Goal: Task Accomplishment & Management: Complete application form

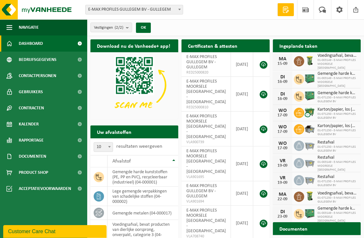
click at [180, 10] on span at bounding box center [179, 9] width 6 height 8
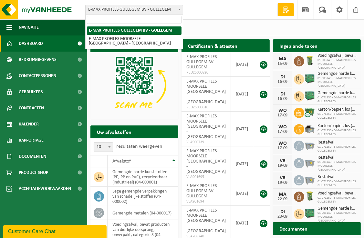
select select "172"
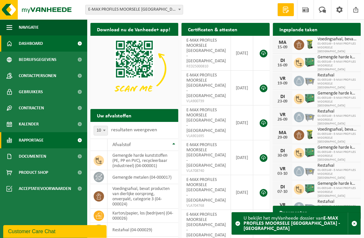
click at [37, 138] on span "Rapportage" at bounding box center [31, 140] width 25 height 16
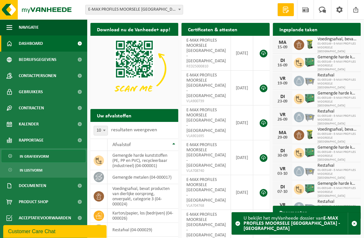
click at [36, 153] on span "In grafiekvorm" at bounding box center [34, 157] width 29 height 12
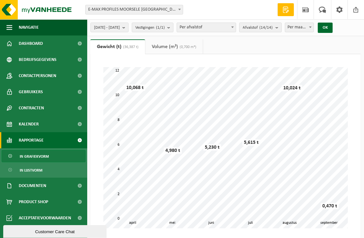
click at [281, 26] on b "submit" at bounding box center [279, 27] width 6 height 9
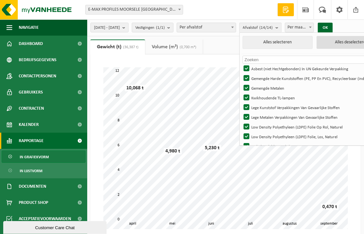
click at [343, 45] on button "Alles deselecteren" at bounding box center [352, 42] width 70 height 13
checkbox input "false"
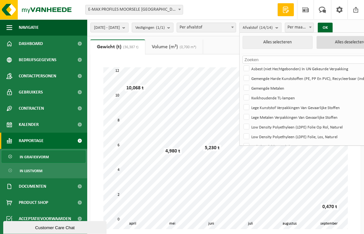
checkbox input "false"
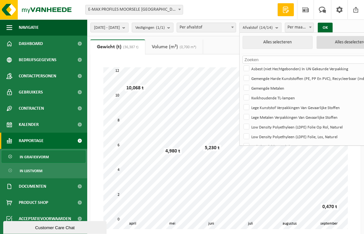
checkbox input "false"
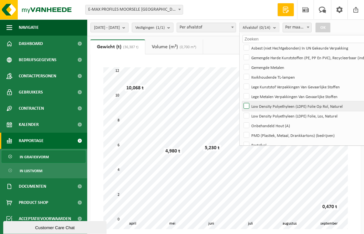
scroll to position [32, 0]
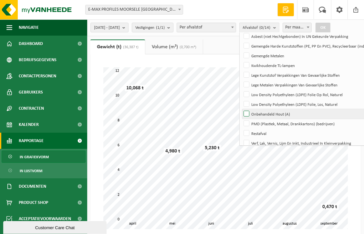
click at [273, 116] on label "Onbehandeld Hout (A)" at bounding box center [314, 114] width 144 height 10
click at [241, 109] on input "Onbehandeld Hout (A)" at bounding box center [241, 109] width 0 height 0
click at [331, 28] on button "OK" at bounding box center [323, 28] width 15 height 10
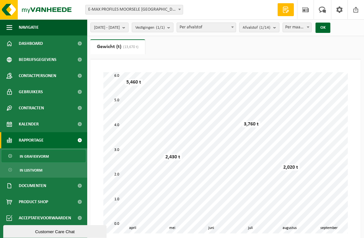
click at [279, 30] on b "submit" at bounding box center [276, 27] width 6 height 9
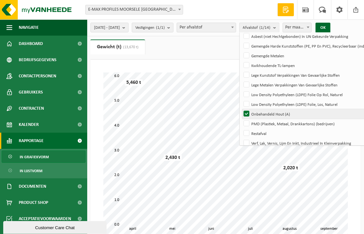
click at [266, 112] on label "Onbehandeld Hout (A)" at bounding box center [314, 114] width 144 height 10
click at [241, 109] on input "Onbehandeld Hout (A)" at bounding box center [241, 109] width 0 height 0
checkbox input "false"
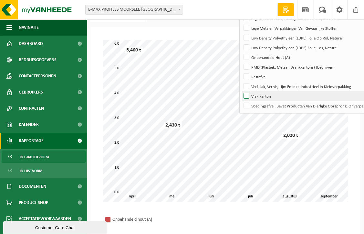
click at [277, 99] on label "Vlak Karton" at bounding box center [314, 96] width 144 height 10
click at [241, 91] on input "Vlak Karton" at bounding box center [241, 91] width 0 height 0
checkbox input "true"
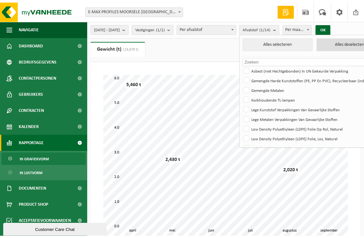
scroll to position [0, 0]
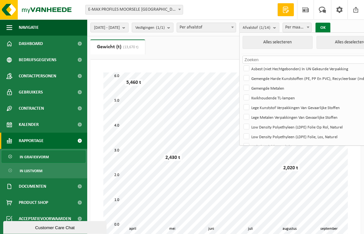
click at [331, 29] on button "OK" at bounding box center [323, 28] width 15 height 10
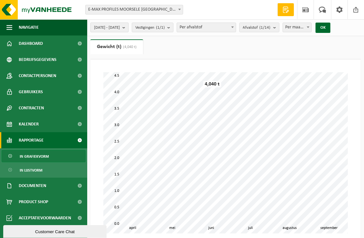
click at [128, 29] on b "submit" at bounding box center [125, 27] width 6 height 9
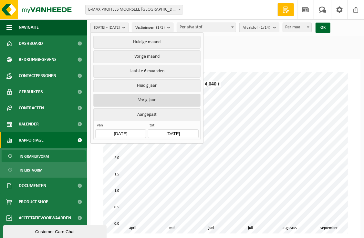
click at [158, 100] on button "Vorig jaar" at bounding box center [146, 100] width 107 height 13
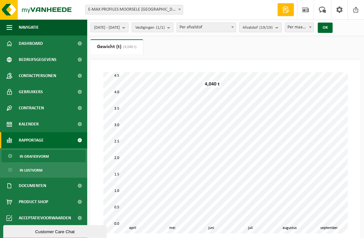
click at [281, 27] on b "submit" at bounding box center [279, 27] width 6 height 9
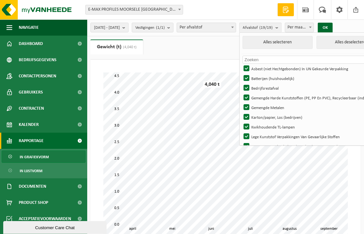
click at [349, 56] on input "text" at bounding box center [315, 60] width 144 height 8
click at [358, 45] on button "Alles deselecteren" at bounding box center [352, 42] width 70 height 13
checkbox input "false"
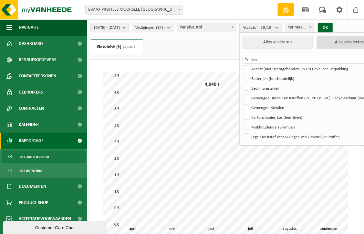
checkbox input "false"
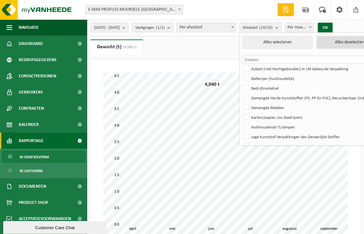
checkbox input "false"
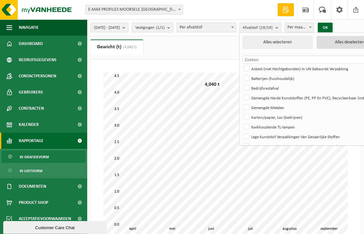
checkbox input "false"
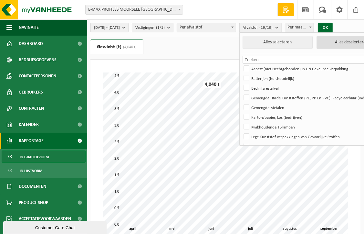
checkbox input "false"
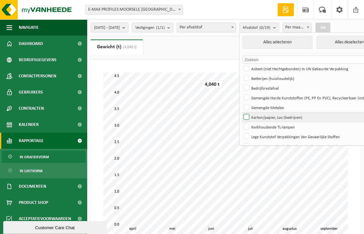
click at [289, 116] on label "Karton/papier, Los (bedrijven)" at bounding box center [314, 117] width 144 height 10
click at [241, 112] on input "Karton/papier, Los (bedrijven)" at bounding box center [241, 112] width 0 height 0
checkbox input "true"
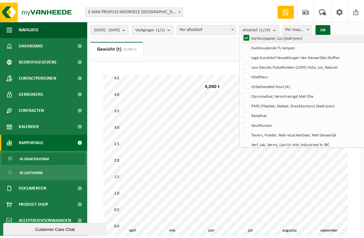
scroll to position [97, 0]
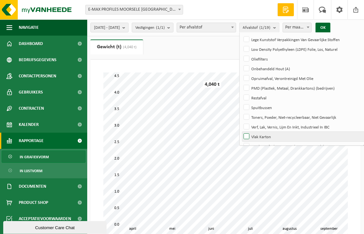
click at [278, 137] on label "Vlak Karton" at bounding box center [314, 137] width 144 height 10
click at [241, 132] on input "Vlak Karton" at bounding box center [241, 131] width 0 height 0
checkbox input "true"
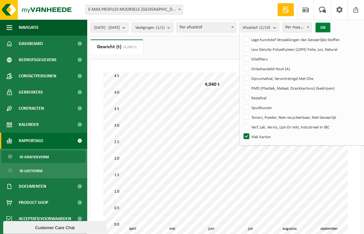
click at [331, 28] on button "OK" at bounding box center [323, 28] width 15 height 10
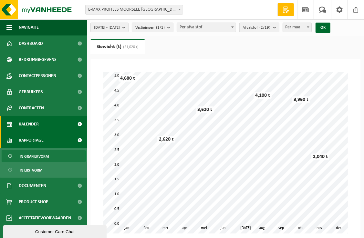
click at [34, 125] on span "Kalender" at bounding box center [29, 124] width 20 height 16
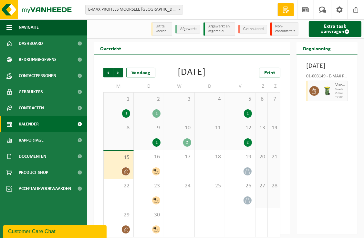
click at [49, 126] on link "Kalender" at bounding box center [43, 124] width 87 height 16
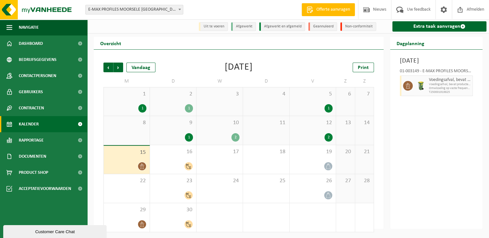
click at [308, 134] on div "2" at bounding box center [313, 137] width 40 height 8
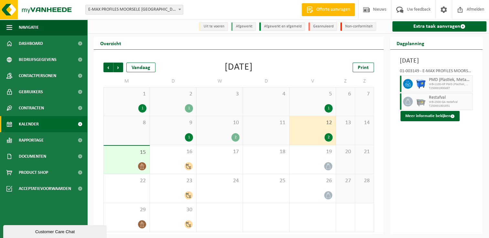
click at [219, 136] on div "2" at bounding box center [220, 137] width 40 height 8
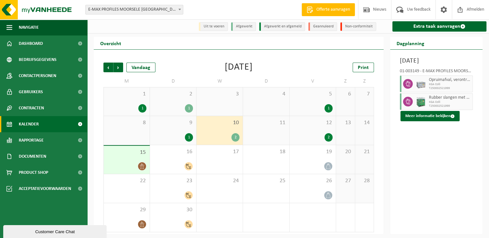
click at [364, 108] on span "T250002521999" at bounding box center [450, 106] width 42 height 4
click at [161, 126] on span "9" at bounding box center [173, 123] width 40 height 7
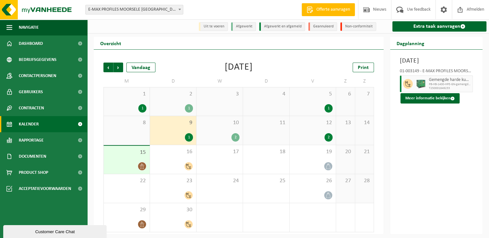
click at [218, 125] on span "10" at bounding box center [220, 123] width 40 height 7
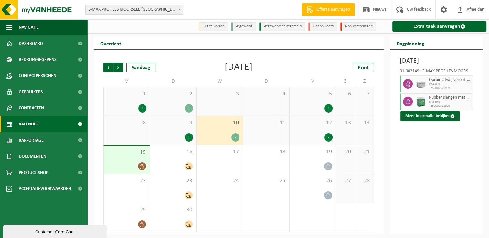
click at [364, 87] on span "KGA Colli" at bounding box center [450, 85] width 42 height 4
click at [122, 157] on div "15" at bounding box center [127, 160] width 46 height 28
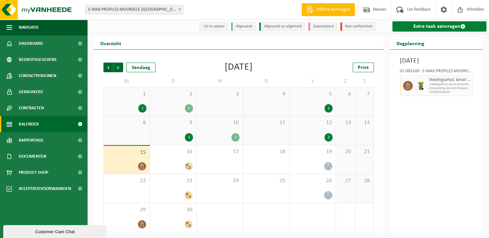
click at [364, 22] on link "Extra taak aanvragen" at bounding box center [439, 26] width 94 height 10
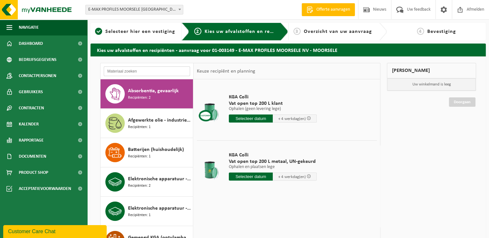
click at [125, 71] on input "text" at bounding box center [147, 72] width 86 height 10
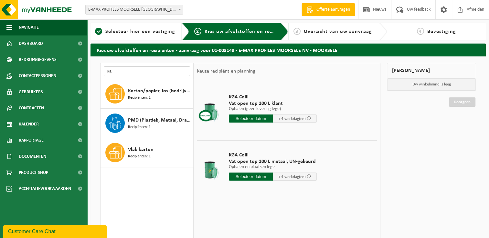
type input "k"
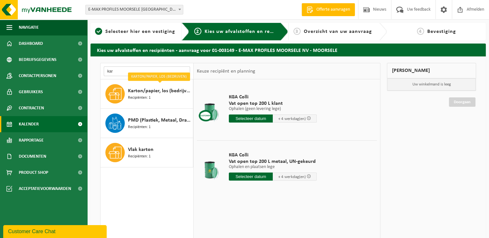
type input "kar"
click at [41, 127] on link "Kalender" at bounding box center [43, 124] width 87 height 16
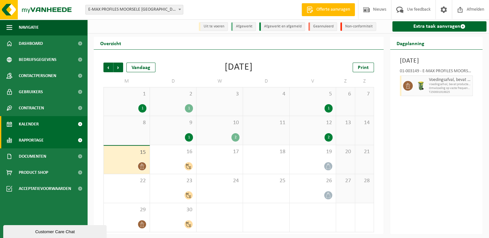
click at [26, 141] on span "Rapportage" at bounding box center [31, 140] width 25 height 16
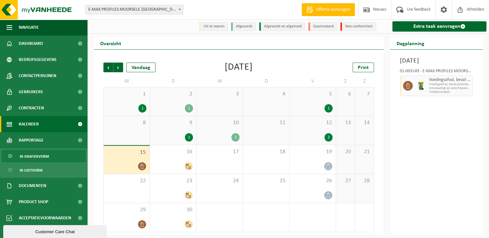
click at [32, 159] on span "In grafiekvorm" at bounding box center [34, 157] width 29 height 12
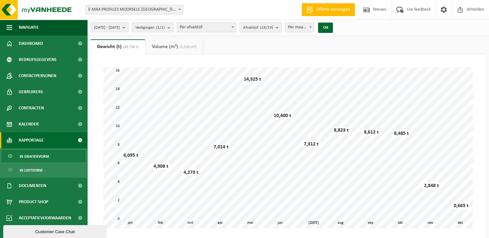
click at [281, 30] on b "submit" at bounding box center [279, 27] width 6 height 9
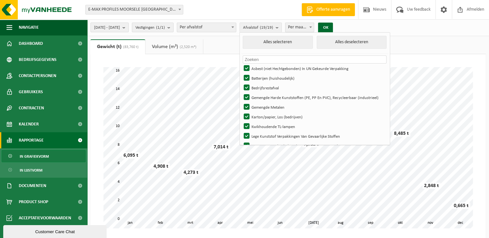
click at [128, 29] on b "submit" at bounding box center [125, 27] width 6 height 9
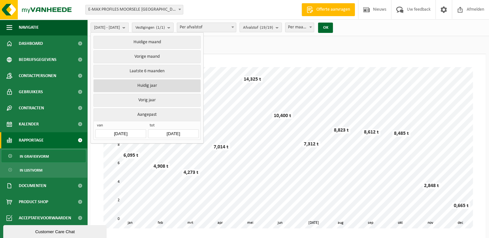
click at [151, 85] on button "Huidig jaar" at bounding box center [146, 85] width 107 height 13
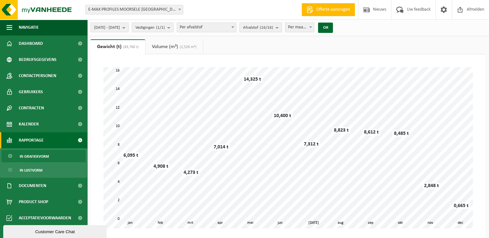
click at [281, 27] on b "submit" at bounding box center [279, 27] width 6 height 9
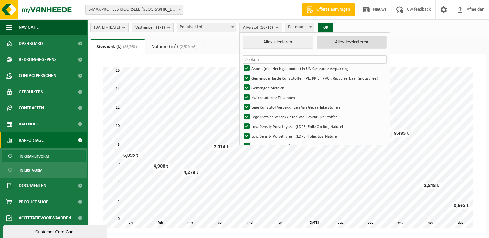
click at [367, 45] on button "Alles deselecteren" at bounding box center [352, 42] width 70 height 13
checkbox input "false"
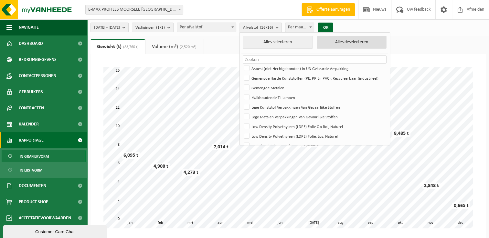
checkbox input "false"
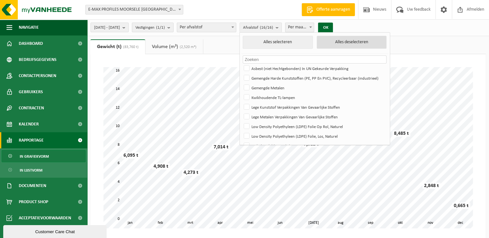
checkbox input "false"
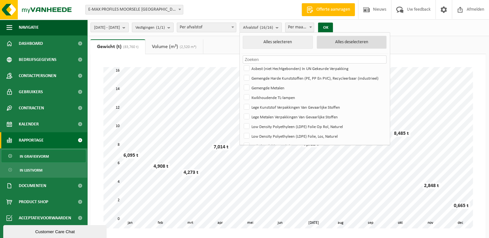
checkbox input "false"
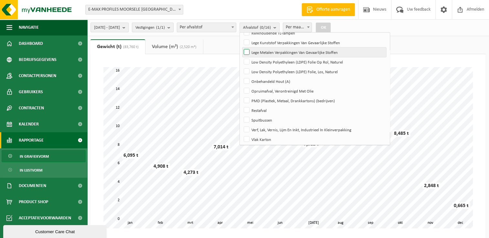
scroll to position [76, 0]
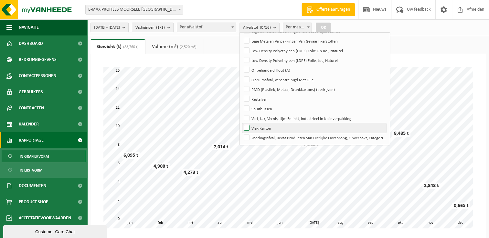
click at [280, 131] on label "Vlak Karton" at bounding box center [314, 128] width 144 height 10
click at [241, 123] on input "Vlak Karton" at bounding box center [241, 123] width 0 height 0
checkbox input "true"
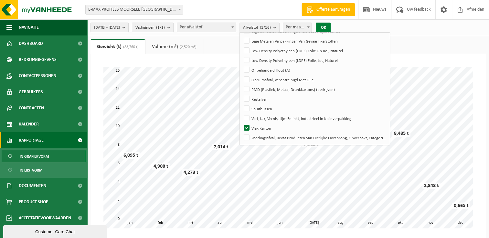
click at [331, 30] on button "OK" at bounding box center [323, 28] width 15 height 10
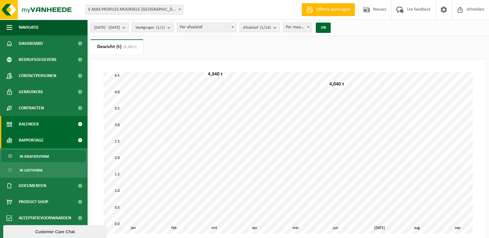
click at [27, 124] on span "Kalender" at bounding box center [29, 124] width 20 height 16
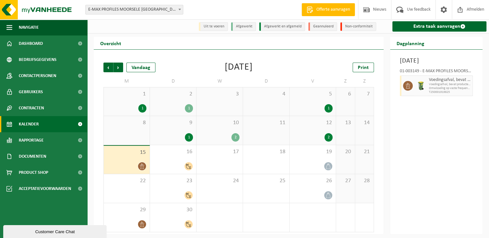
click at [125, 157] on div "15" at bounding box center [127, 160] width 46 height 28
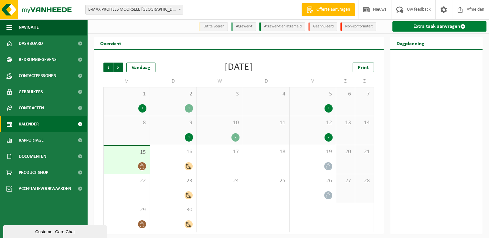
click at [419, 30] on link "Extra taak aanvragen" at bounding box center [439, 26] width 94 height 10
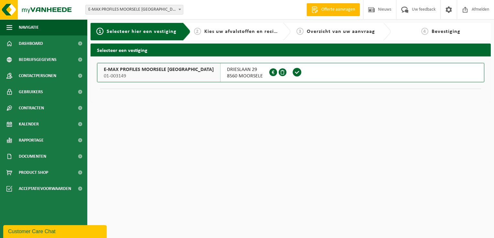
click at [292, 73] on span at bounding box center [297, 73] width 10 height 10
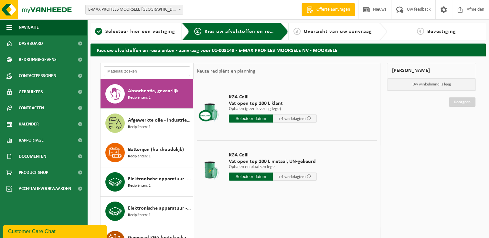
click at [137, 69] on input "text" at bounding box center [147, 72] width 86 height 10
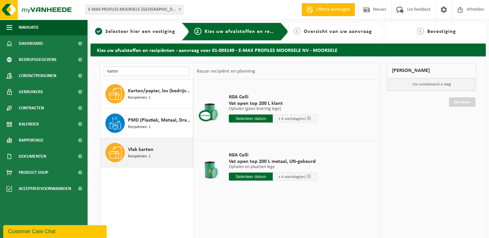
type input "karton"
click at [139, 153] on span "Vlak karton" at bounding box center [141, 150] width 26 height 8
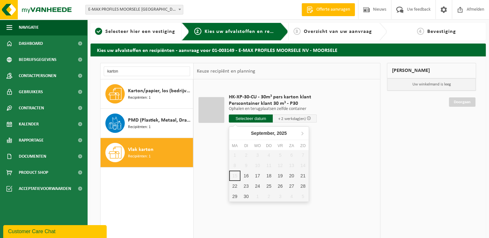
click at [246, 119] on input "text" at bounding box center [251, 119] width 44 height 8
click at [247, 176] on div "16" at bounding box center [245, 176] width 11 height 10
type input "Van 2025-09-16"
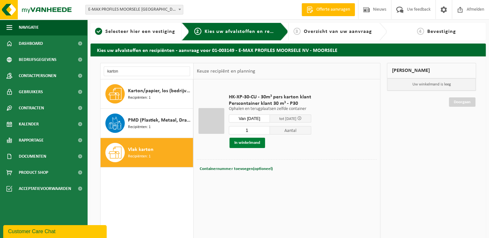
click at [262, 146] on button "In winkelmand" at bounding box center [247, 143] width 36 height 10
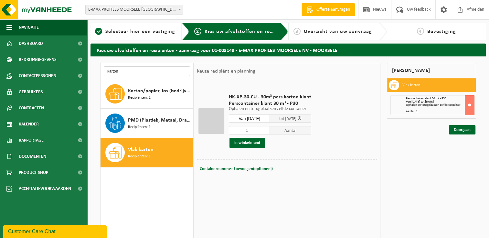
drag, startPoint x: 131, startPoint y: 69, endPoint x: 98, endPoint y: 71, distance: 33.1
click at [98, 71] on div "karton Absorbentia, gevaarlijk Recipiënten: 2 Afgewerkte olie - industrie in kl…" at bounding box center [240, 176] width 287 height 227
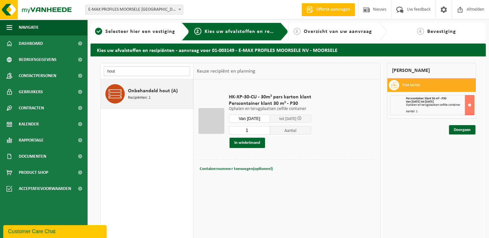
type input "hout"
click at [135, 91] on span "Onbehandeld hout (A)" at bounding box center [153, 91] width 50 height 8
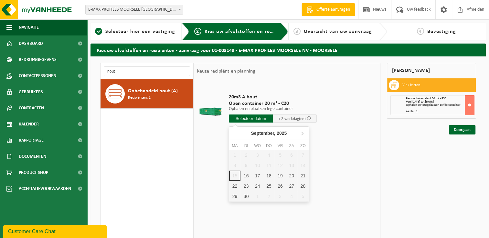
click at [247, 119] on input "text" at bounding box center [251, 119] width 44 height 8
click at [240, 174] on div "16" at bounding box center [245, 176] width 11 height 10
type input "Van 2025-09-16"
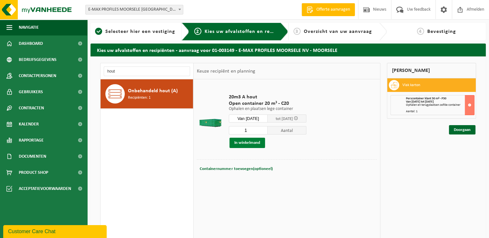
click at [255, 145] on button "In winkelmand" at bounding box center [247, 143] width 36 height 10
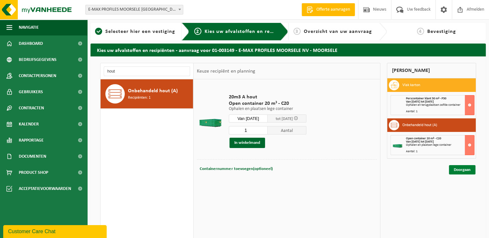
click at [463, 169] on link "Doorgaan" at bounding box center [462, 169] width 26 height 9
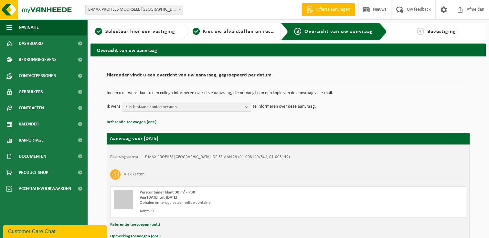
click at [247, 110] on b "button" at bounding box center [248, 106] width 6 height 9
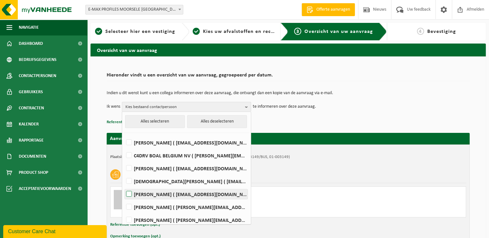
click at [184, 195] on label "[PERSON_NAME] ( [EMAIL_ADDRESS][DOMAIN_NAME] )" at bounding box center [186, 195] width 123 height 10
click at [124, 186] on input "[PERSON_NAME] ( [EMAIL_ADDRESS][DOMAIN_NAME] )" at bounding box center [123, 186] width 0 height 0
checkbox input "true"
click at [271, 124] on p "Referentie toevoegen (opt.)" at bounding box center [288, 122] width 363 height 8
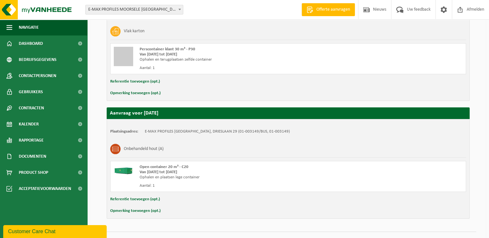
scroll to position [156, 0]
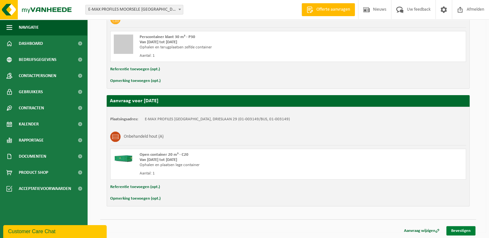
click at [467, 228] on link "Bevestigen" at bounding box center [460, 231] width 29 height 9
